Goal: Information Seeking & Learning: Find contact information

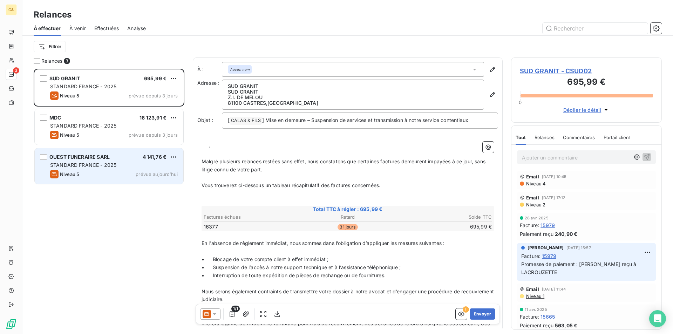
scroll to position [260, 146]
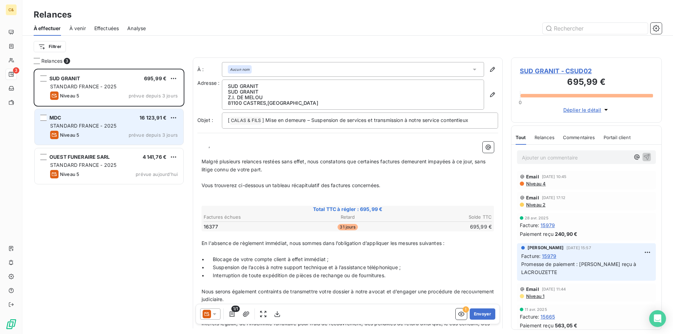
click at [104, 138] on div "Niveau 5 prévue depuis 3 jours" at bounding box center [114, 135] width 128 height 8
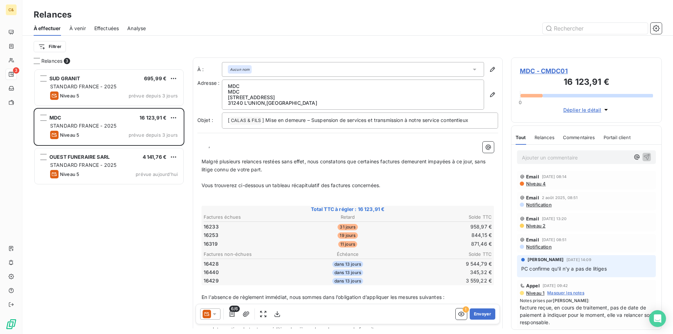
click at [543, 71] on span "MDC - CMDC01" at bounding box center [586, 70] width 133 height 9
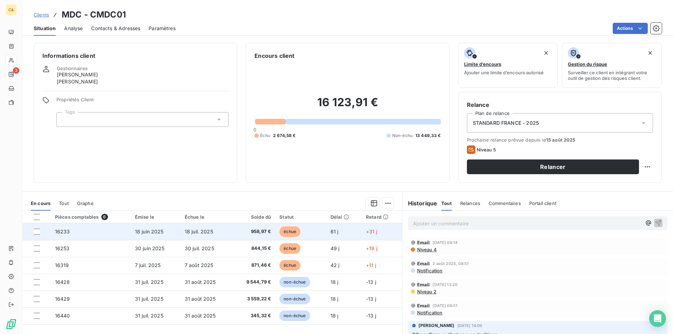
click at [232, 233] on td "958,97 €" at bounding box center [253, 231] width 43 height 17
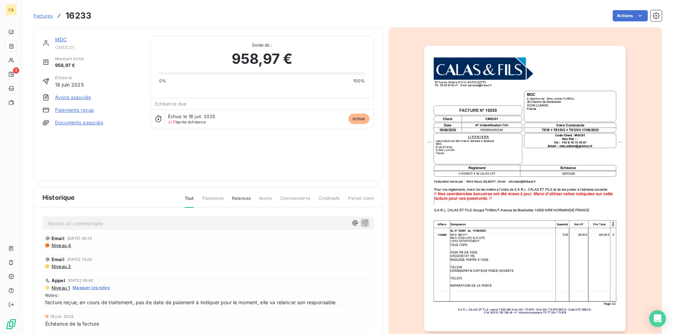
click at [64, 41] on link "MDC" at bounding box center [61, 39] width 12 height 6
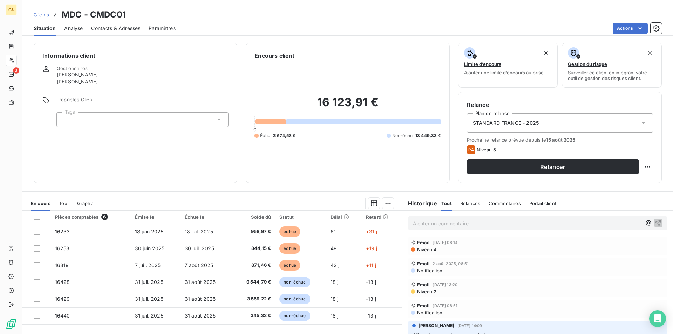
scroll to position [140, 0]
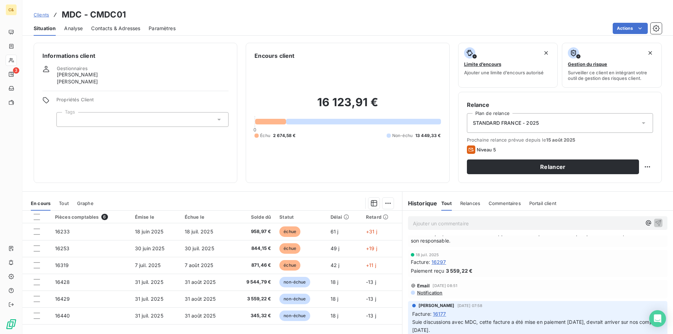
click at [126, 28] on span "Contacts & Adresses" at bounding box center [115, 28] width 49 height 7
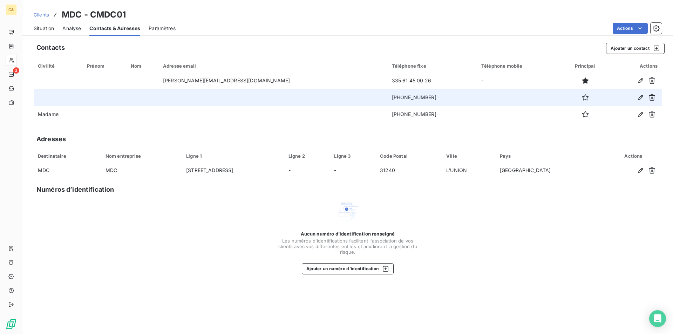
drag, startPoint x: 360, startPoint y: 97, endPoint x: 317, endPoint y: 100, distance: 43.6
click at [388, 100] on td "+335 61 45 00 26" at bounding box center [432, 97] width 89 height 17
copy td "+335 61 45 00 26"
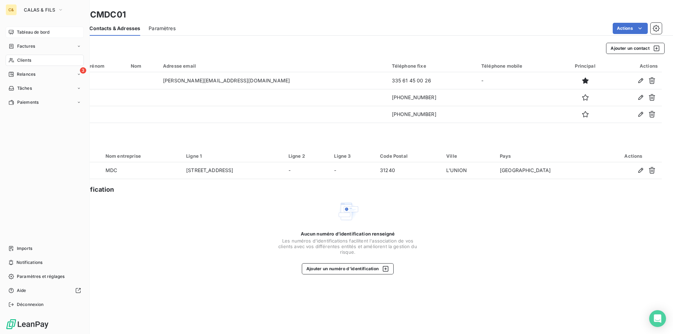
click at [25, 35] on span "Tableau de bord" at bounding box center [33, 32] width 33 height 6
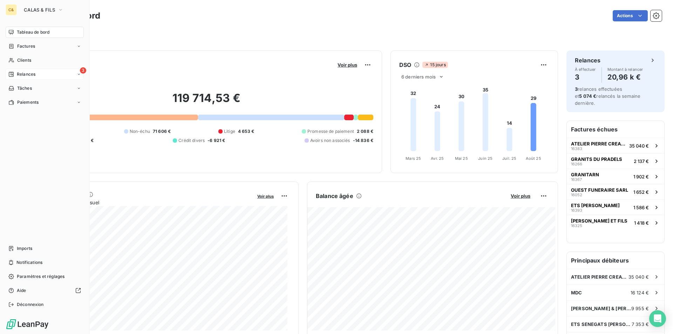
click at [24, 73] on span "Relances" at bounding box center [26, 74] width 19 height 6
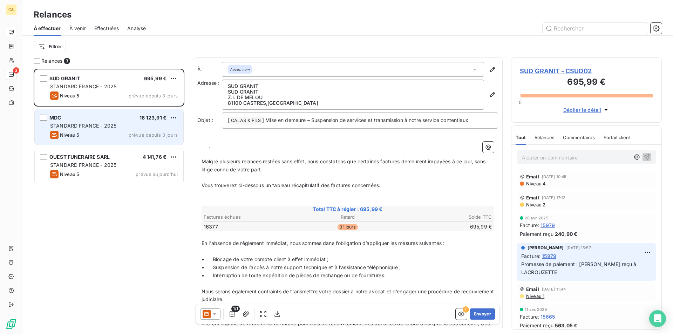
scroll to position [260, 146]
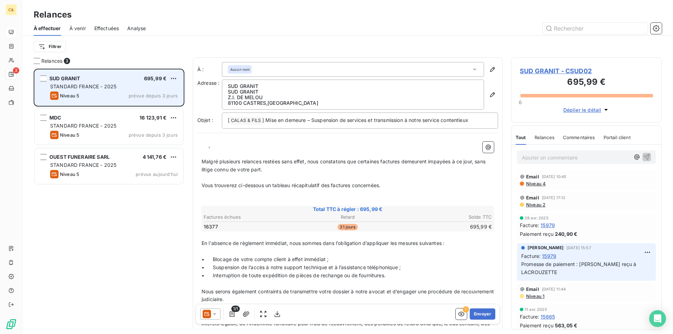
click at [112, 97] on div "Niveau 5 prévue depuis 3 jours" at bounding box center [114, 96] width 128 height 8
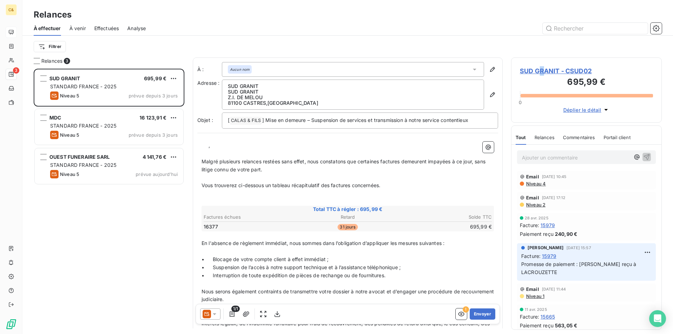
click at [542, 71] on span "SUD GRANIT - CSUD02" at bounding box center [586, 70] width 133 height 9
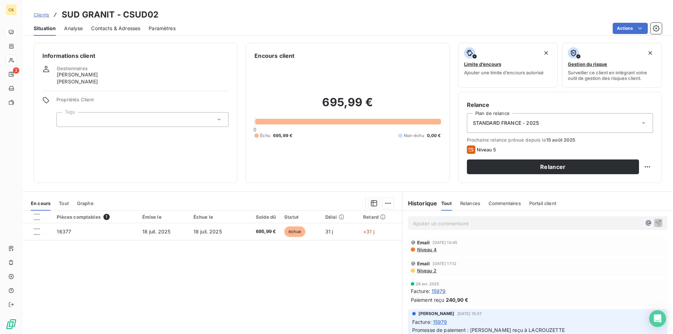
click at [112, 30] on span "Contacts & Adresses" at bounding box center [115, 28] width 49 height 7
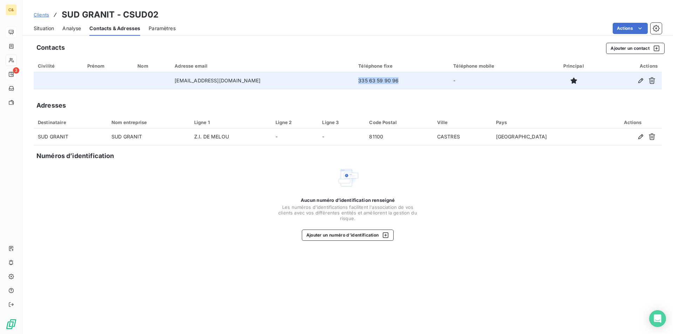
drag, startPoint x: 369, startPoint y: 78, endPoint x: 327, endPoint y: 79, distance: 41.4
click at [354, 79] on td "335 63 59 90 96" at bounding box center [401, 80] width 95 height 17
copy td "335 63 59 90 96"
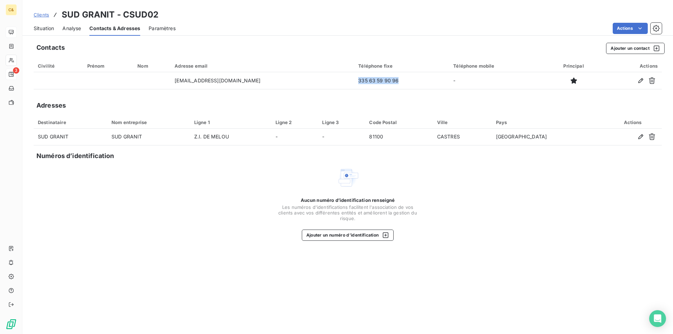
click at [52, 29] on span "Situation" at bounding box center [44, 28] width 20 height 7
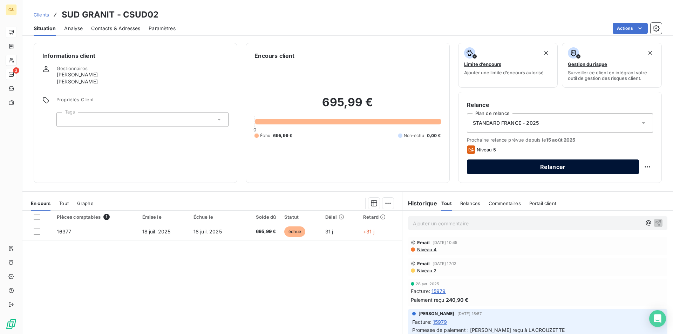
click at [493, 164] on button "Relancer" at bounding box center [553, 167] width 172 height 15
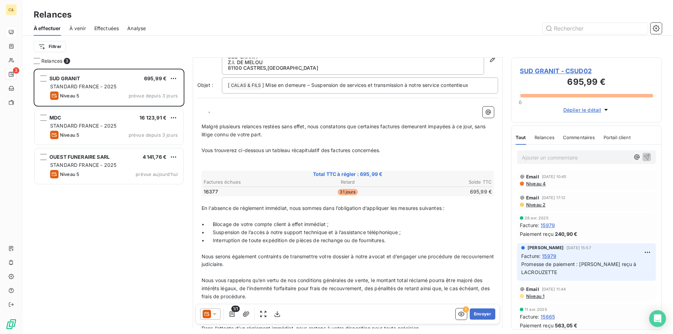
scroll to position [106, 0]
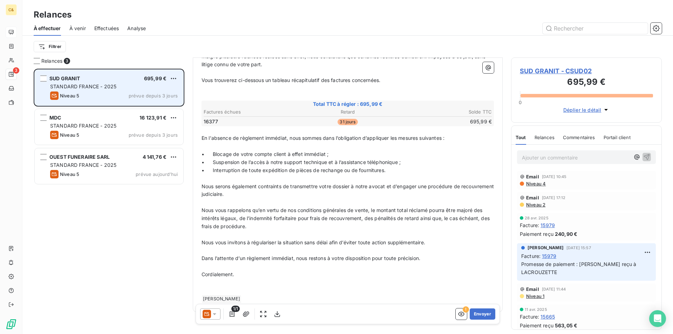
click at [119, 83] on div "SUD GRANIT 695,99 € STANDARD FRANCE - 2025 Niveau 5 prévue depuis 3 jours" at bounding box center [109, 88] width 149 height 36
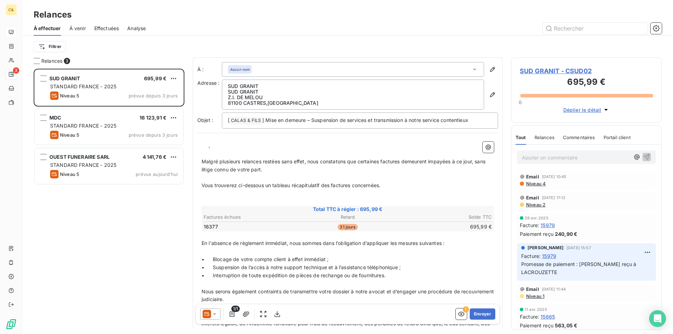
scroll to position [0, 0]
drag, startPoint x: 285, startPoint y: 102, endPoint x: 228, endPoint y: 89, distance: 58.9
click at [228, 89] on span "SUD GRANIT SUD GRANIT Z.I. DE MELOU 81100 CASTRES , France" at bounding box center [353, 94] width 250 height 22
copy span "SUD GRANIT Z.I. DE MELOU 81100 CASTRES , France"
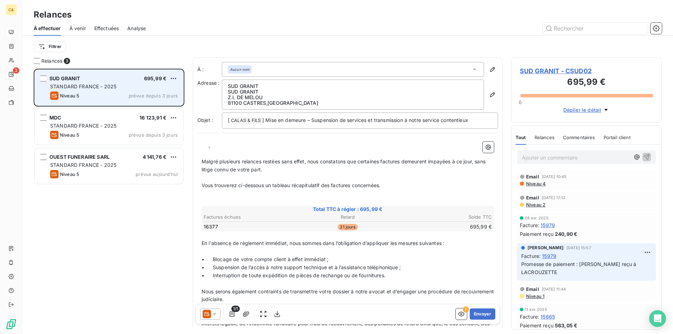
drag, startPoint x: 94, startPoint y: 96, endPoint x: 136, endPoint y: 97, distance: 41.7
click at [94, 96] on div "Niveau 5 prévue depuis 3 jours" at bounding box center [114, 96] width 128 height 8
click at [170, 77] on html "C& 3 Relances À effectuer À venir Effectuées Analyse Filtrer Relances 3 SUD GRA…" at bounding box center [336, 167] width 673 height 334
click at [146, 95] on div "Replanifier cette action" at bounding box center [143, 92] width 63 height 11
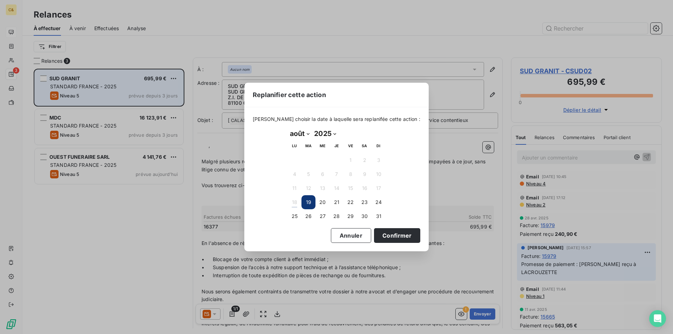
click at [310, 133] on select "janvier février mars avril mai juin juillet août septembre octobre novembre déc…" at bounding box center [299, 133] width 24 height 11
select select "8"
click at [287, 128] on select "janvier février mars avril mai juin juillet août septembre octobre novembre déc…" at bounding box center [299, 133] width 24 height 11
click at [293, 160] on button "1" at bounding box center [294, 160] width 14 height 14
drag, startPoint x: 375, startPoint y: 234, endPoint x: 299, endPoint y: 205, distance: 80.9
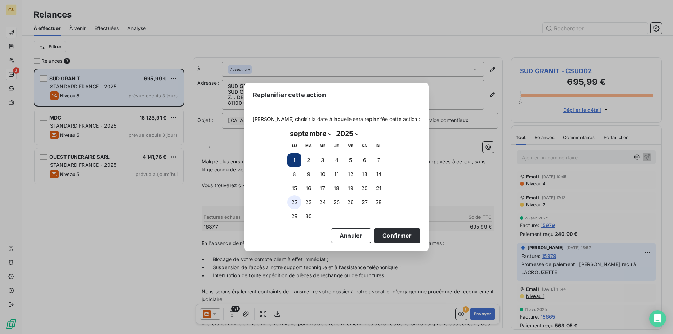
click at [375, 234] on button "Confirmer" at bounding box center [397, 235] width 46 height 15
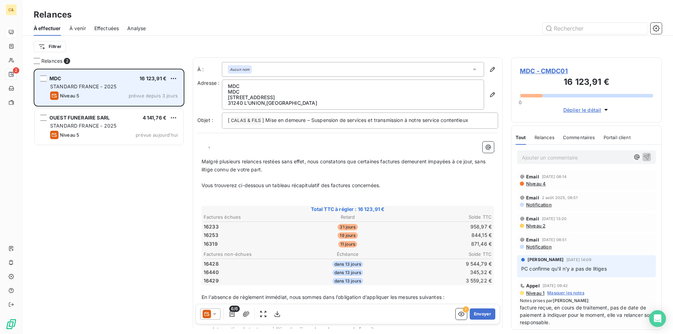
click at [121, 85] on div "STANDARD FRANCE - 2025" at bounding box center [114, 86] width 128 height 7
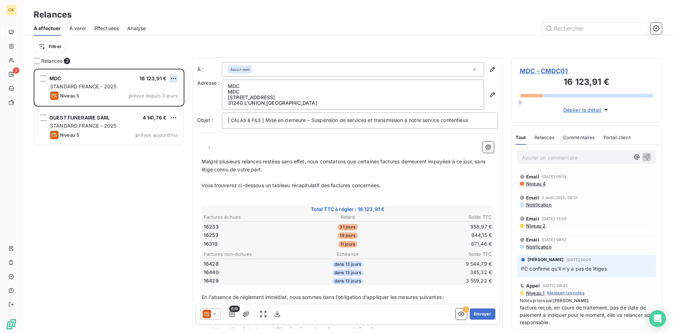
click at [175, 79] on html "C& 2 Relances À effectuer À venir Effectuées Analyse Filtrer Relances 2 MDC 16 …" at bounding box center [336, 167] width 673 height 334
drag, startPoint x: 166, startPoint y: 93, endPoint x: 170, endPoint y: 94, distance: 4.3
click at [166, 93] on div "Replanifier cette action" at bounding box center [143, 92] width 63 height 11
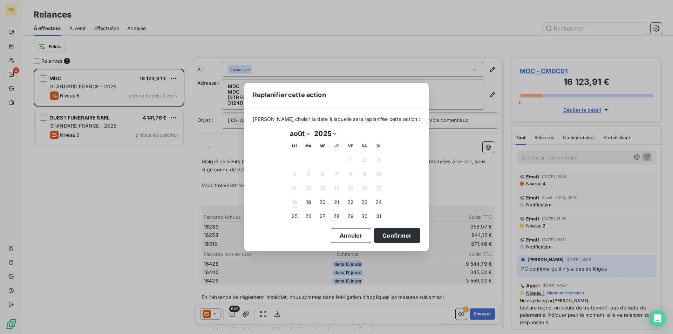
click at [310, 134] on select "janvier février mars avril mai juin juillet août septembre octobre novembre déc…" at bounding box center [299, 133] width 24 height 11
select select "8"
click at [287, 128] on select "janvier février mars avril mai juin juillet août septembre octobre novembre déc…" at bounding box center [299, 133] width 24 height 11
click at [296, 161] on button "1" at bounding box center [294, 160] width 14 height 14
click at [296, 156] on button "1" at bounding box center [294, 160] width 14 height 14
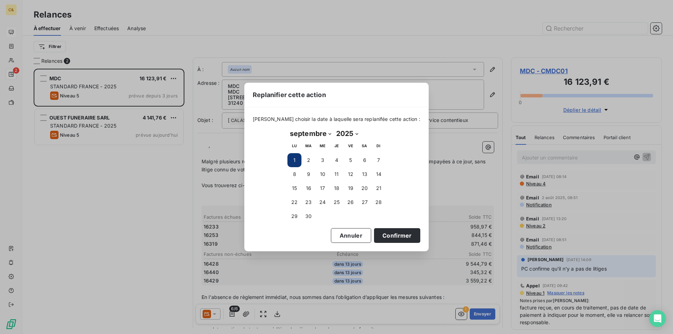
drag, startPoint x: 395, startPoint y: 236, endPoint x: 270, endPoint y: 217, distance: 126.6
click at [395, 236] on button "Confirmer" at bounding box center [397, 235] width 46 height 15
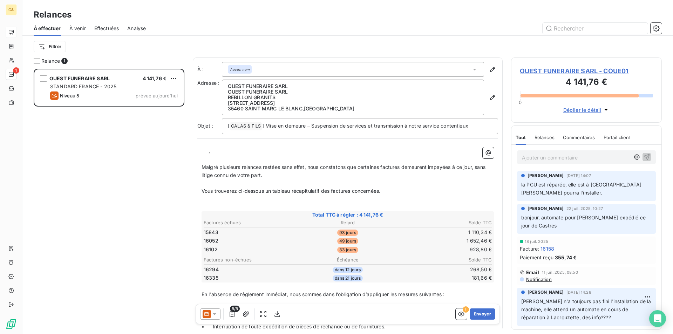
click at [541, 160] on p "Ajouter un commentaire ﻿" at bounding box center [576, 157] width 108 height 9
click at [157, 174] on div "OUEST FUNERAIRE SARL 4 141,76 € STANDARD FRANCE - 2025 Niveau 5 prévue aujourd’…" at bounding box center [109, 201] width 151 height 265
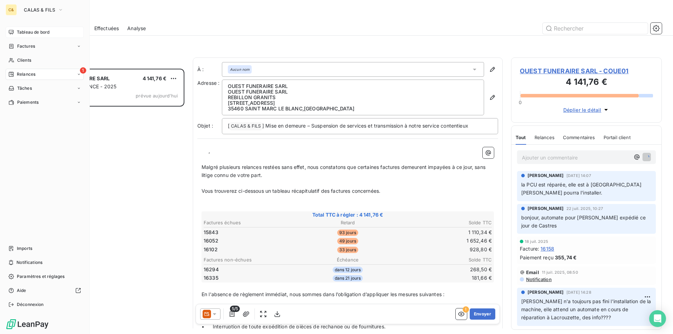
click at [26, 34] on span "Tableau de bord" at bounding box center [33, 32] width 33 height 6
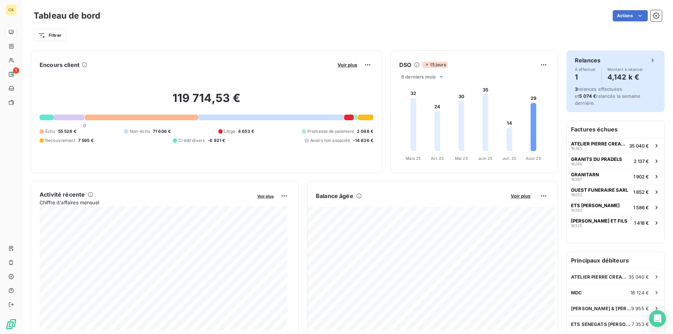
click at [630, 76] on h4 "4,142 k €" at bounding box center [626, 77] width 36 height 11
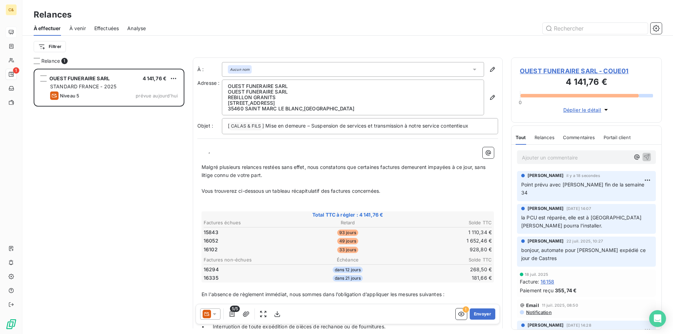
scroll to position [260, 146]
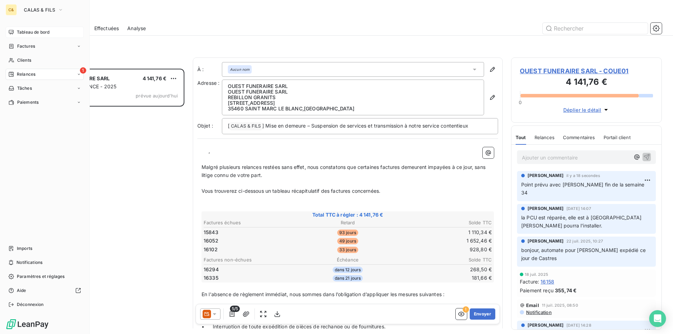
click at [22, 33] on span "Tableau de bord" at bounding box center [33, 32] width 33 height 6
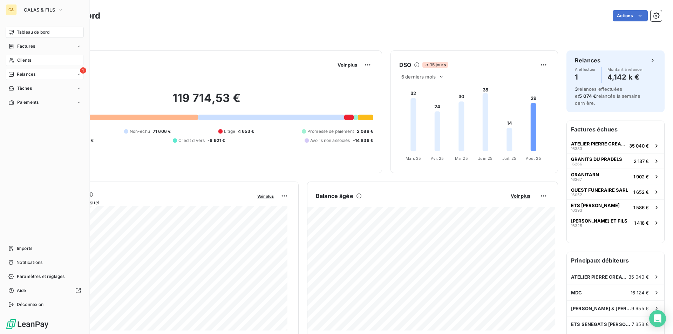
click at [25, 59] on span "Clients" at bounding box center [24, 60] width 14 height 6
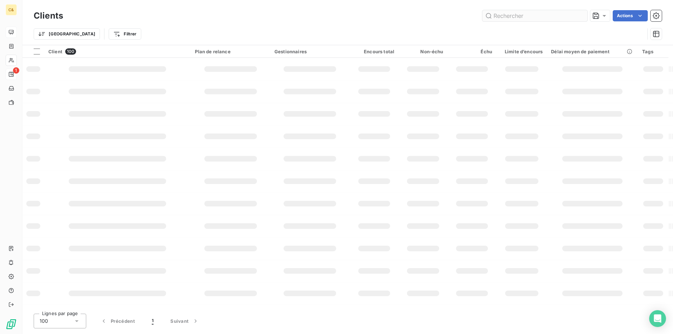
click at [519, 16] on input "text" at bounding box center [534, 15] width 105 height 11
type input "ulf01"
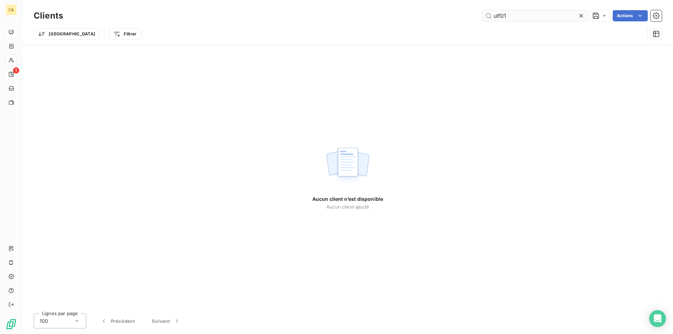
click at [510, 18] on input "ulf01" at bounding box center [534, 15] width 105 height 11
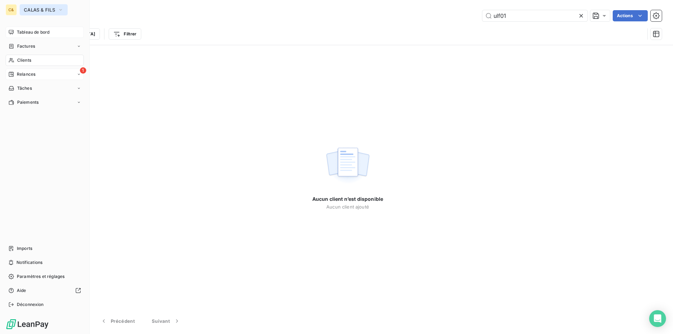
click at [20, 11] on button "CALAS & FILS" at bounding box center [44, 9] width 48 height 11
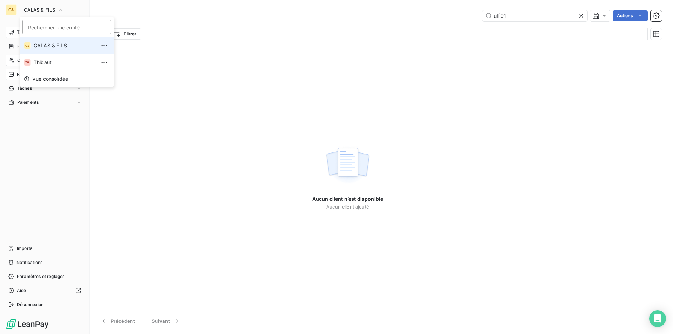
click at [39, 45] on span "CALAS & FILS" at bounding box center [65, 45] width 62 height 7
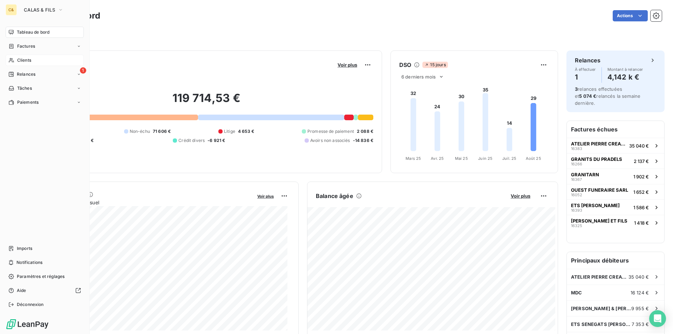
click at [26, 60] on span "Clients" at bounding box center [24, 60] width 14 height 6
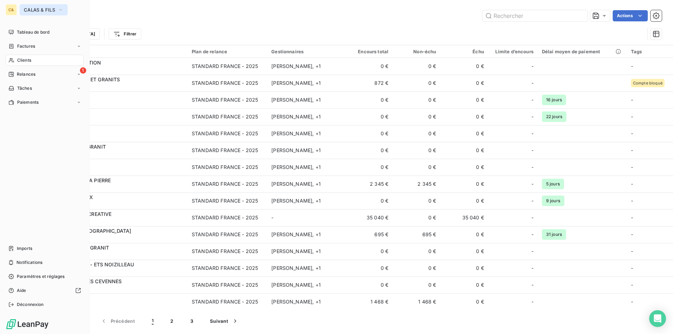
click at [54, 12] on span "CALAS & FILS" at bounding box center [39, 10] width 31 height 6
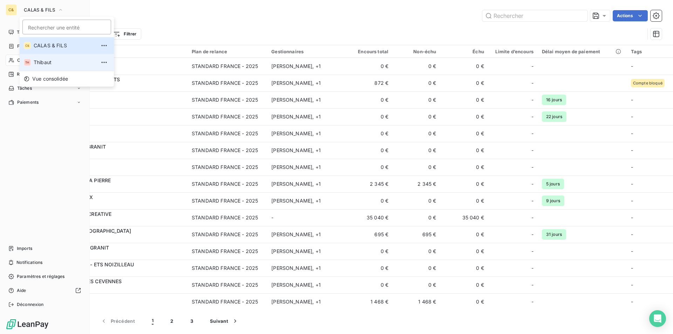
click at [43, 62] on span "Thibaut" at bounding box center [65, 62] width 62 height 7
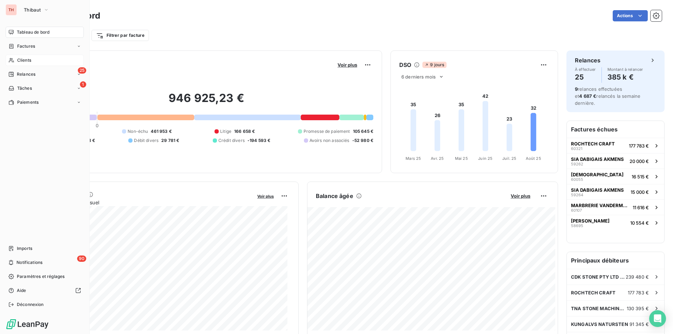
click at [22, 62] on span "Clients" at bounding box center [24, 60] width 14 height 6
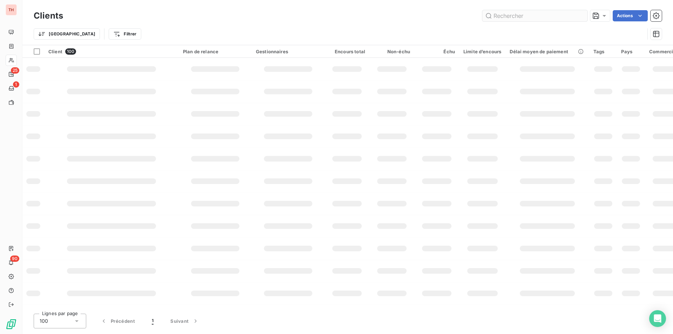
click at [503, 18] on input "text" at bounding box center [534, 15] width 105 height 11
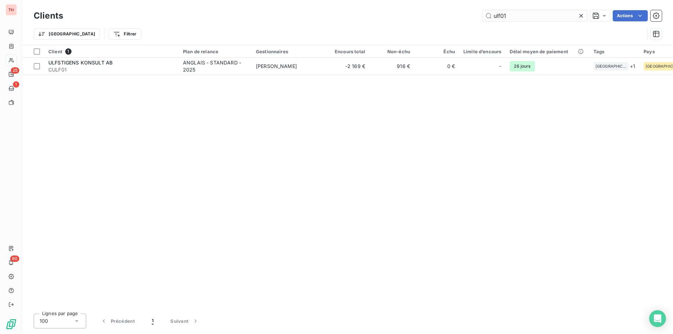
type input "ulf01"
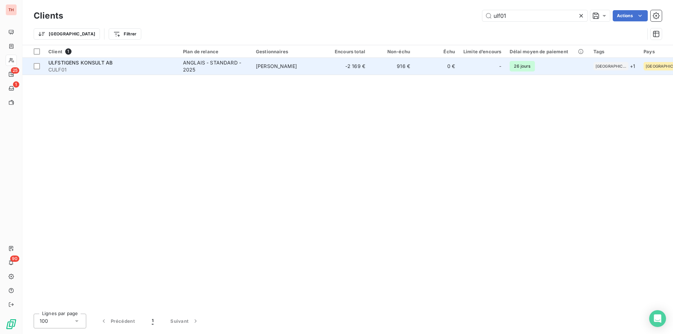
click at [175, 65] on td "ULFSTIGENS KONSULT AB CULF01" at bounding box center [111, 66] width 135 height 17
